Goal: Task Accomplishment & Management: Manage account settings

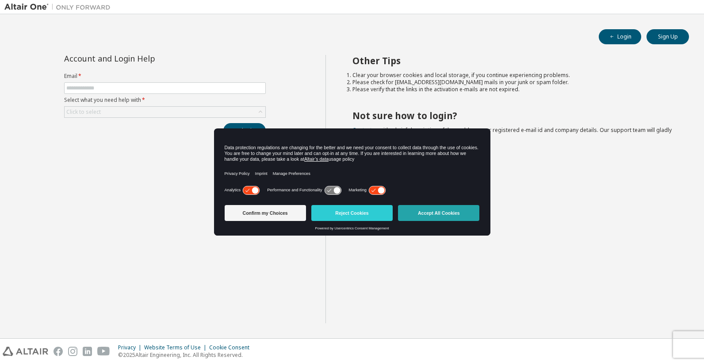
click at [446, 216] on button "Accept All Cookies" at bounding box center [438, 213] width 81 height 16
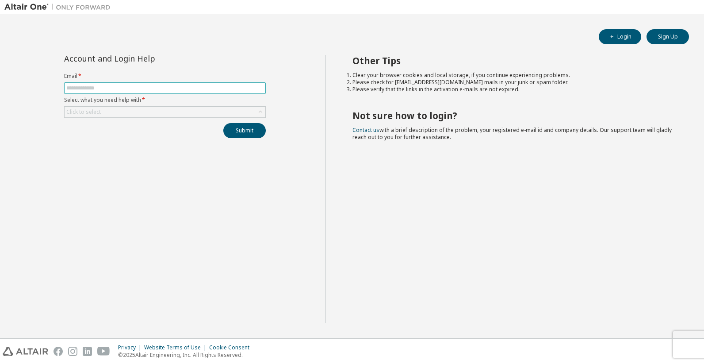
click at [81, 88] on input "text" at bounding box center [164, 87] width 197 height 7
type input "**********"
click at [243, 132] on button "Submit" at bounding box center [244, 130] width 42 height 15
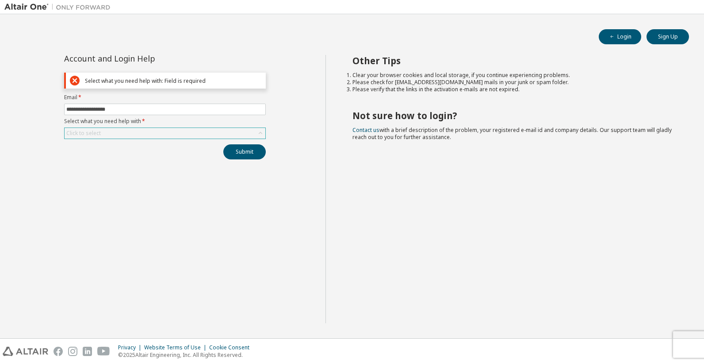
click at [245, 132] on div "Click to select" at bounding box center [165, 133] width 201 height 11
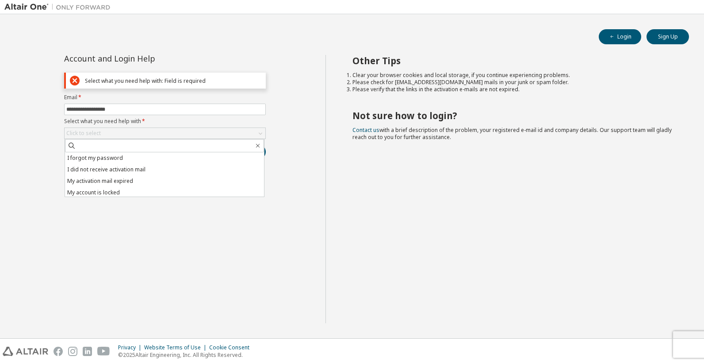
click at [134, 155] on li "I forgot my password" at bounding box center [164, 157] width 199 height 11
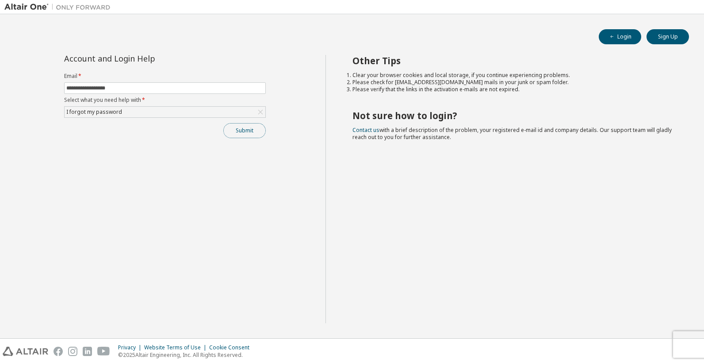
click at [245, 136] on button "Submit" at bounding box center [244, 130] width 42 height 15
click at [249, 134] on button "Submit" at bounding box center [244, 130] width 42 height 15
click at [248, 132] on button "Submit" at bounding box center [244, 130] width 42 height 15
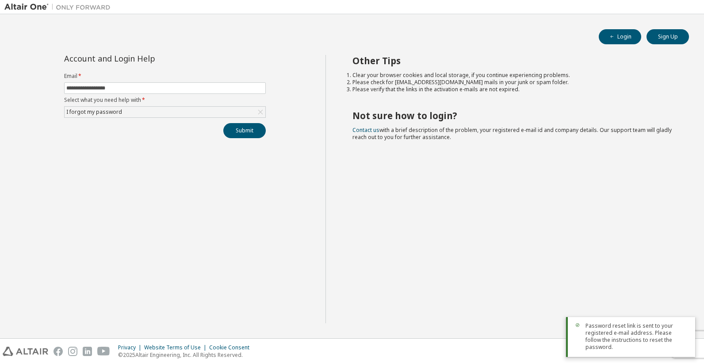
click at [623, 341] on span "Password reset link is sent to your registered e-mail address. Please follow th…" at bounding box center [637, 336] width 103 height 28
